Goal: Transaction & Acquisition: Register for event/course

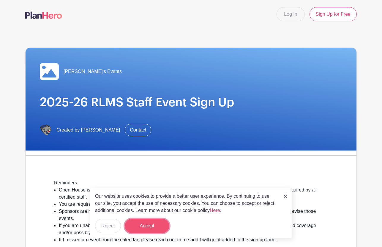
click at [147, 227] on button "Accept" at bounding box center [147, 226] width 45 height 14
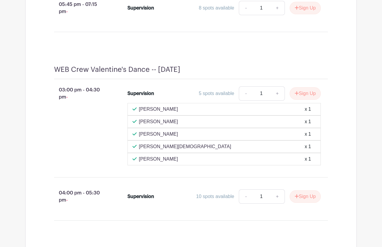
scroll to position [1428, 0]
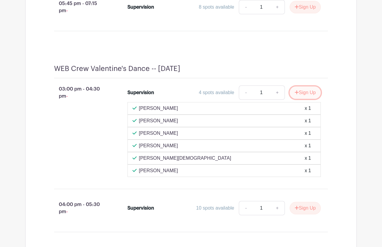
click at [310, 99] on button "Sign Up" at bounding box center [305, 93] width 31 height 12
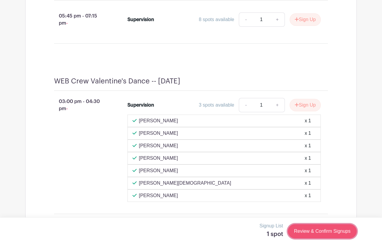
scroll to position [1441, 0]
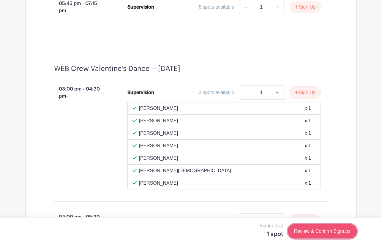
click at [322, 235] on link "Review & Confirm Signups" at bounding box center [322, 232] width 69 height 14
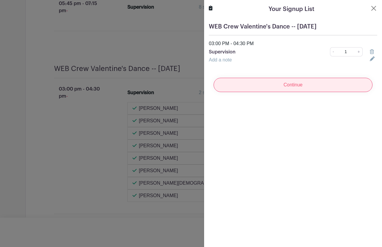
click at [292, 90] on input "Continue" at bounding box center [293, 85] width 159 height 14
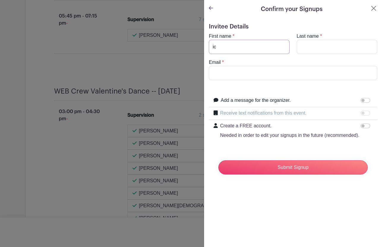
type input "i"
type input "[PERSON_NAME]"
click at [349, 48] on input "Last name" at bounding box center [337, 47] width 81 height 14
type input "[PERSON_NAME]"
click at [302, 78] on input "Email" at bounding box center [293, 73] width 169 height 14
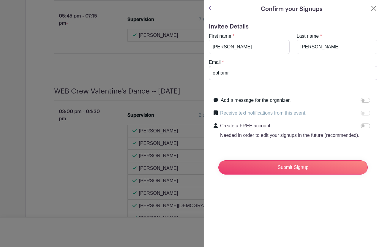
scroll to position [1453, 0]
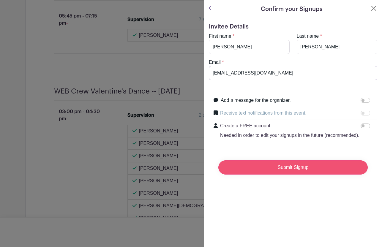
type input "[EMAIL_ADDRESS][DOMAIN_NAME]"
click at [340, 167] on input "Submit Signup" at bounding box center [294, 168] width 150 height 14
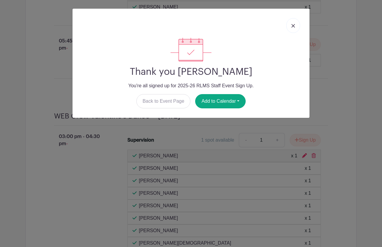
scroll to position [1466, 0]
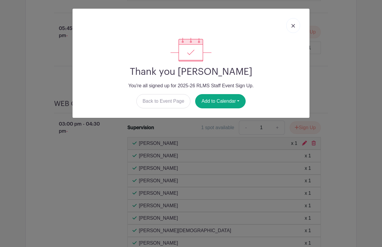
click at [294, 30] on link at bounding box center [294, 25] width 14 height 15
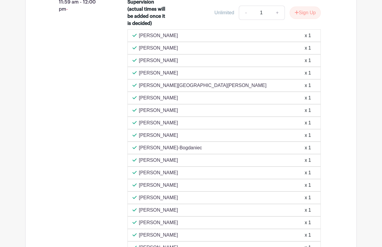
scroll to position [2817, 0]
click at [310, 19] on button "Sign Up" at bounding box center [305, 13] width 31 height 12
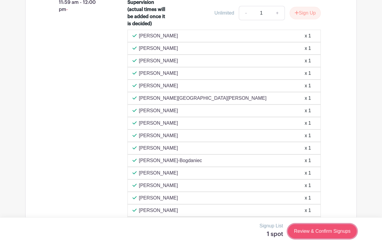
click at [327, 233] on link "Review & Confirm Signups" at bounding box center [322, 232] width 69 height 14
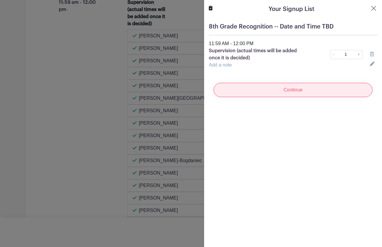
click at [301, 88] on input "Continue" at bounding box center [293, 90] width 159 height 14
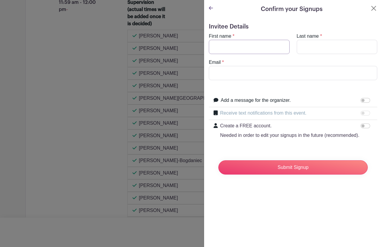
click at [257, 49] on input "First name" at bounding box center [249, 47] width 81 height 14
type input "[PERSON_NAME]"
click at [301, 47] on input "Last name" at bounding box center [337, 47] width 81 height 14
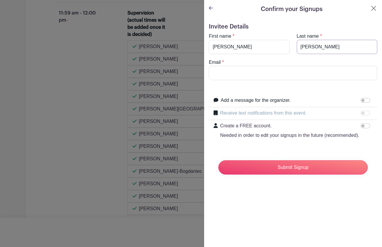
scroll to position [2828, 0]
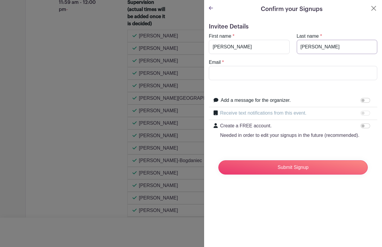
type input "[PERSON_NAME]"
click at [268, 78] on input "Email" at bounding box center [293, 73] width 169 height 14
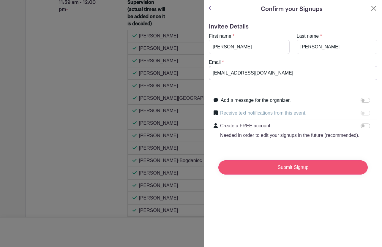
type input "[EMAIL_ADDRESS][DOMAIN_NAME]"
click at [284, 171] on input "Submit Signup" at bounding box center [294, 168] width 150 height 14
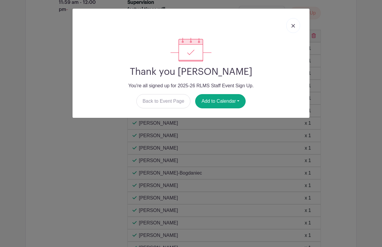
click at [295, 26] on link at bounding box center [294, 25] width 14 height 15
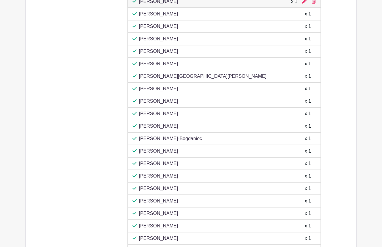
scroll to position [3080, 0]
